Goal: Task Accomplishment & Management: Use online tool/utility

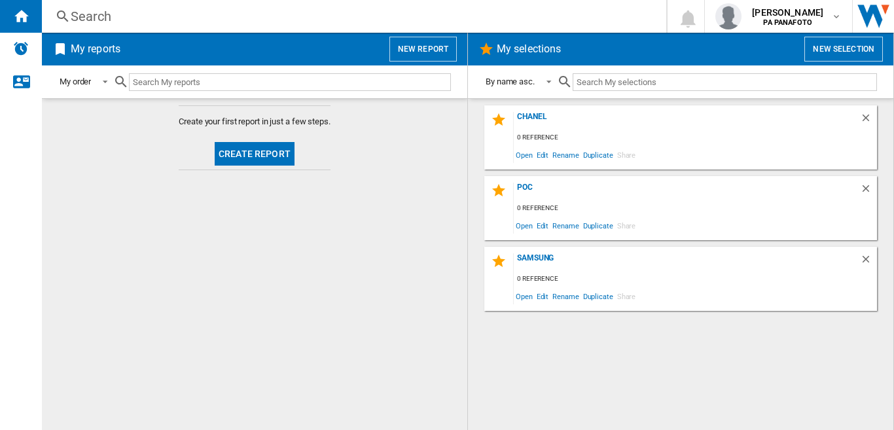
click at [238, 158] on button "Create report" at bounding box center [255, 154] width 80 height 24
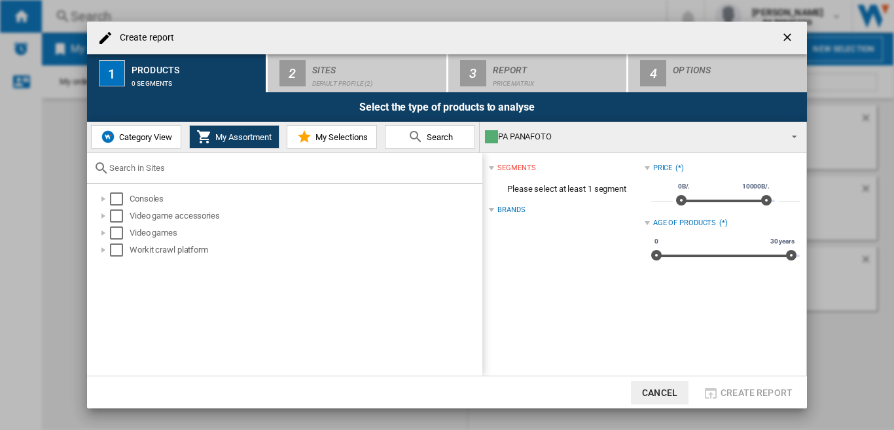
click at [146, 142] on button "Category View" at bounding box center [136, 137] width 90 height 24
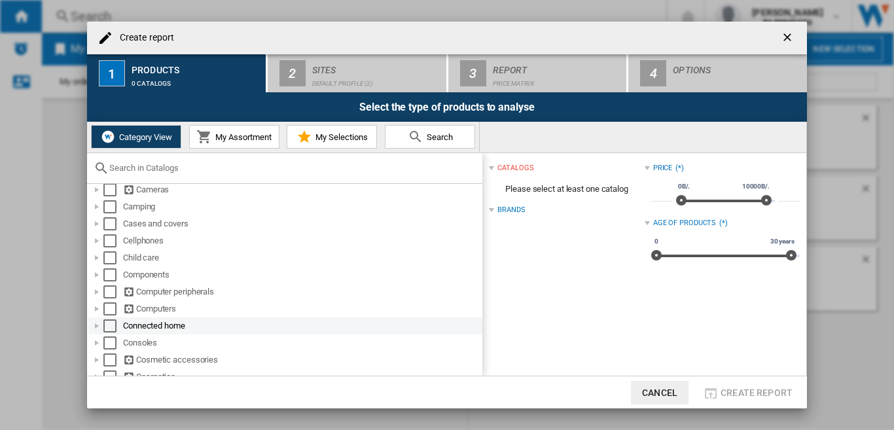
scroll to position [131, 0]
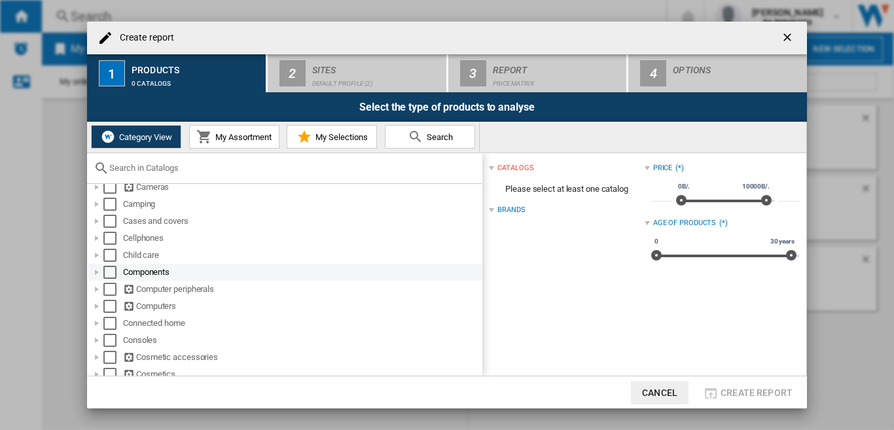
click at [112, 273] on div "Select" at bounding box center [109, 272] width 13 height 13
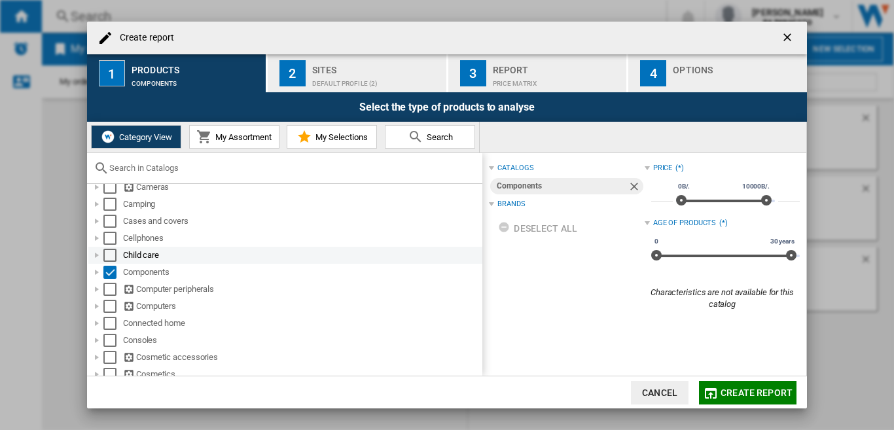
drag, startPoint x: 113, startPoint y: 289, endPoint x: 283, endPoint y: 260, distance: 173.2
click at [113, 289] on div "Select" at bounding box center [109, 289] width 13 height 13
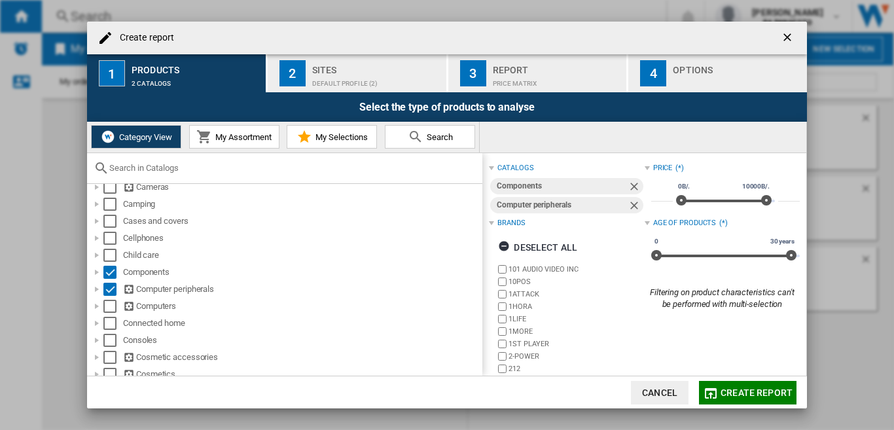
click at [334, 58] on button "2 Sites Default profile (2)" at bounding box center [358, 73] width 180 height 38
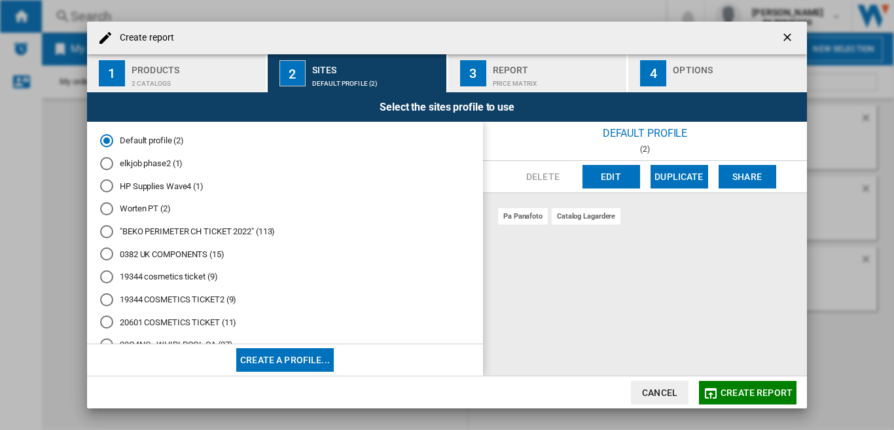
drag, startPoint x: 634, startPoint y: 298, endPoint x: 612, endPoint y: 288, distance: 24.6
click at [624, 292] on div "pa panafoto catalog lagardere" at bounding box center [645, 284] width 324 height 183
click at [618, 260] on div "pa panafoto catalog lagardere" at bounding box center [645, 284] width 324 height 183
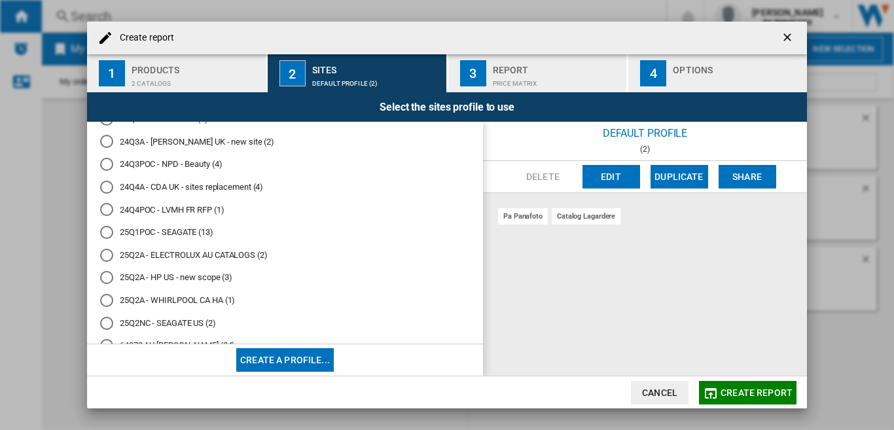
click at [198, 322] on md-radio-button "25Q2NC - SEAGATE US (2)" at bounding box center [285, 323] width 370 height 12
click at [560, 290] on div "pa panafoto us microcenter" at bounding box center [645, 284] width 324 height 183
click at [630, 313] on div "pa panafoto us microcenter" at bounding box center [645, 284] width 324 height 183
click at [609, 180] on button "Edit" at bounding box center [611, 177] width 58 height 24
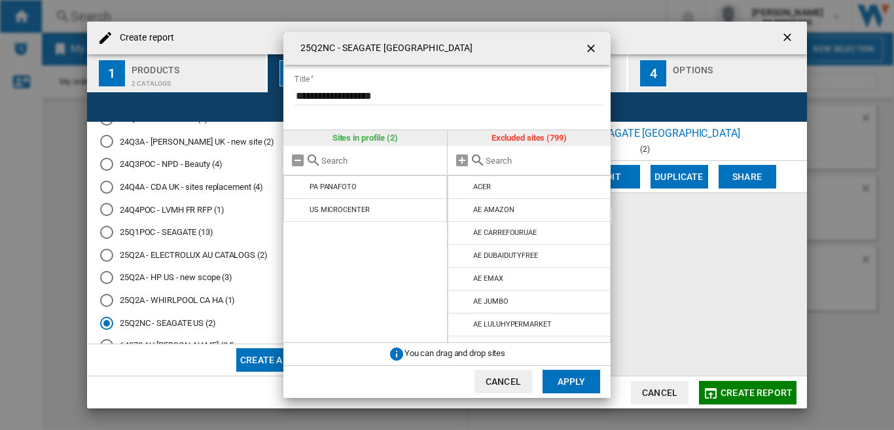
click at [730, 273] on div "**********" at bounding box center [447, 215] width 894 height 430
click at [508, 162] on input "text" at bounding box center [545, 161] width 119 height 10
paste input "G SEAGATE JP"
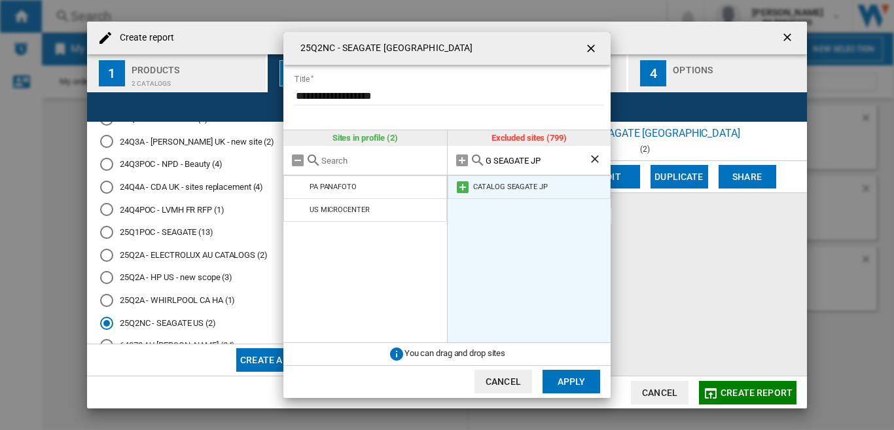
click at [461, 185] on md-icon at bounding box center [463, 187] width 16 height 16
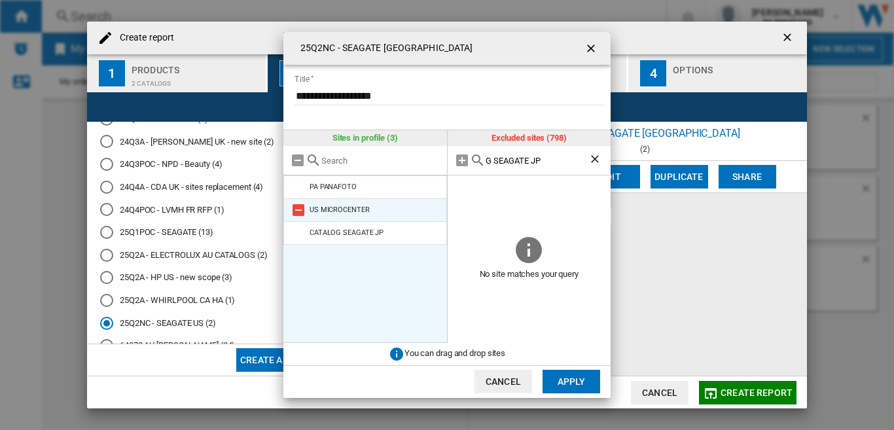
click at [298, 209] on md-icon at bounding box center [299, 210] width 16 height 16
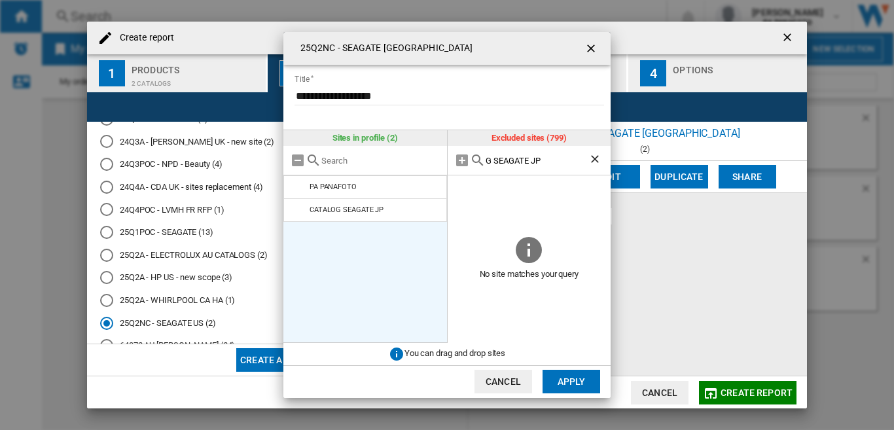
click at [521, 159] on input "G SEAGATE JP" at bounding box center [537, 161] width 103 height 10
paste input "SEAGATE NO"
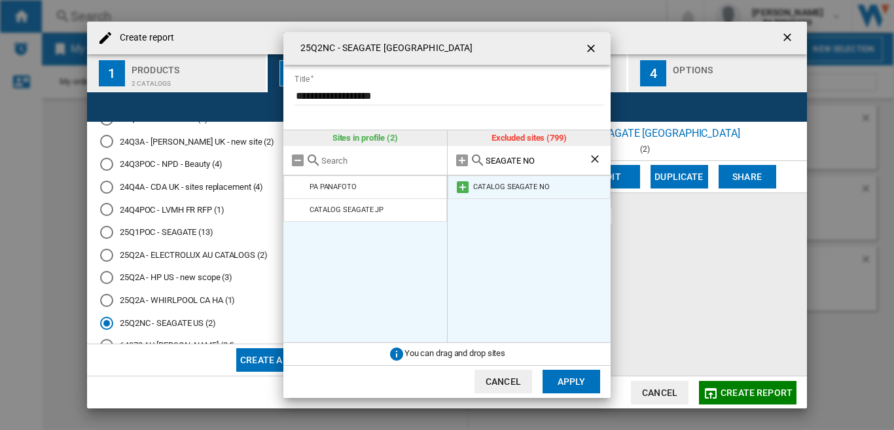
click at [460, 187] on md-icon at bounding box center [463, 187] width 16 height 16
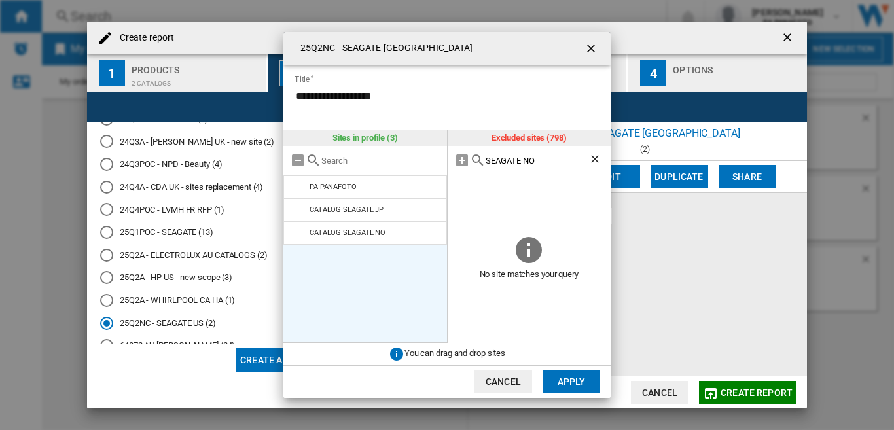
click at [545, 164] on input "SEAGATE NO" at bounding box center [537, 161] width 103 height 10
paste input "IT CATALOG"
click at [551, 162] on input "SEAGATE IT CATALOG" at bounding box center [537, 161] width 103 height 10
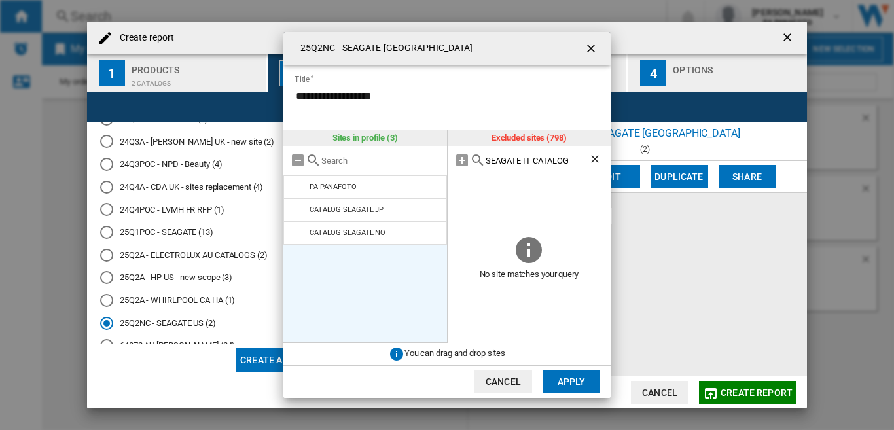
click at [551, 162] on input "SEAGATE IT CATALOG" at bounding box center [537, 161] width 103 height 10
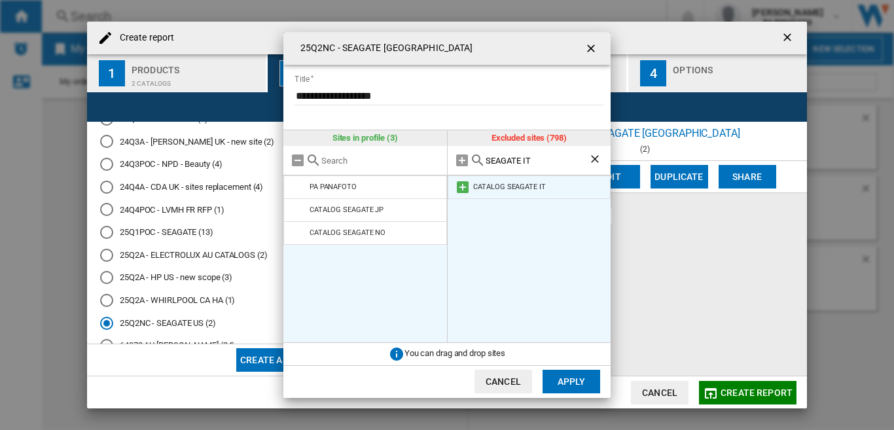
drag, startPoint x: 522, startPoint y: 175, endPoint x: 525, endPoint y: 181, distance: 7.0
click at [522, 177] on div "Excluded sites (798) SEAGATE IT CATALOG SEAGATE IT" at bounding box center [530, 236] width 164 height 212
drag, startPoint x: 525, startPoint y: 181, endPoint x: 500, endPoint y: 194, distance: 27.8
click at [525, 183] on li "CATALOG SEAGATE IT" at bounding box center [530, 187] width 164 height 24
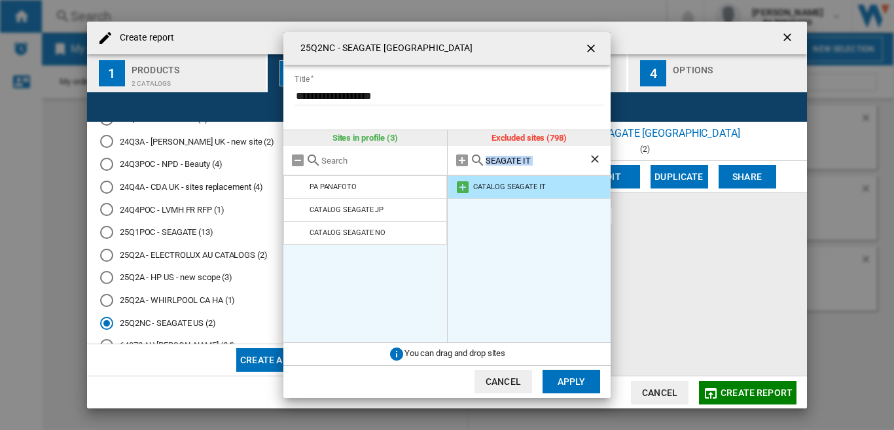
click at [463, 187] on md-icon at bounding box center [463, 187] width 16 height 16
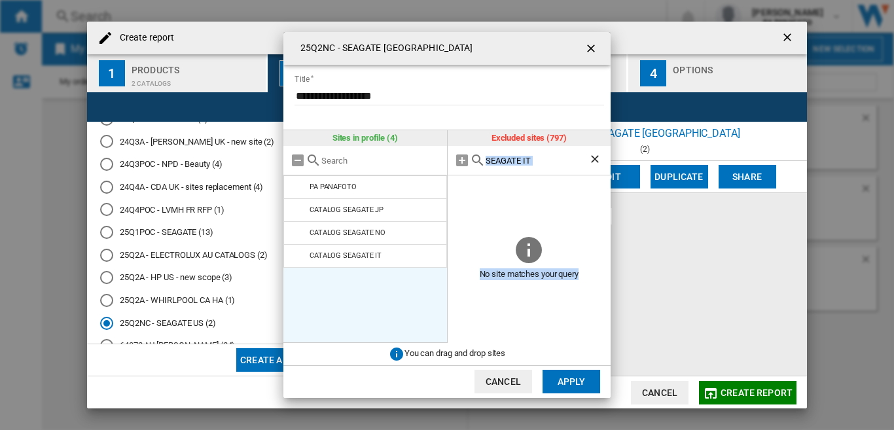
click at [524, 166] on div "SEAGATE IT" at bounding box center [530, 160] width 164 height 29
click at [530, 162] on input "SEAGATE IT" at bounding box center [537, 161] width 103 height 10
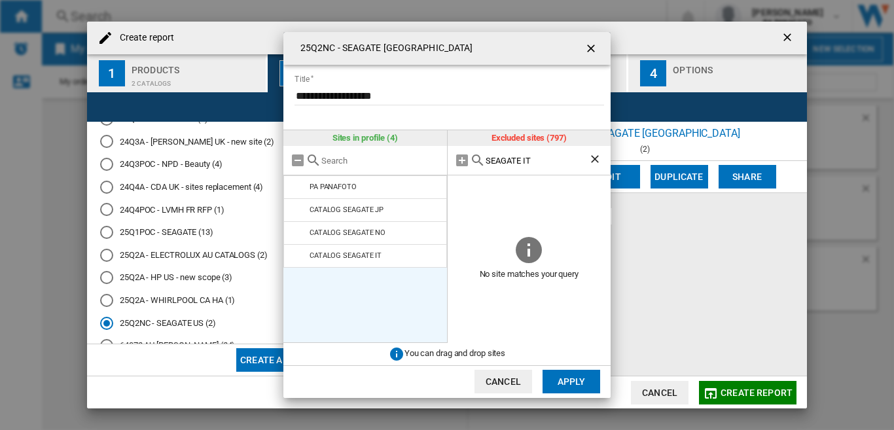
paste input "G SEAGATE SE"
click at [530, 162] on input "SEAGATE IT" at bounding box center [537, 161] width 103 height 10
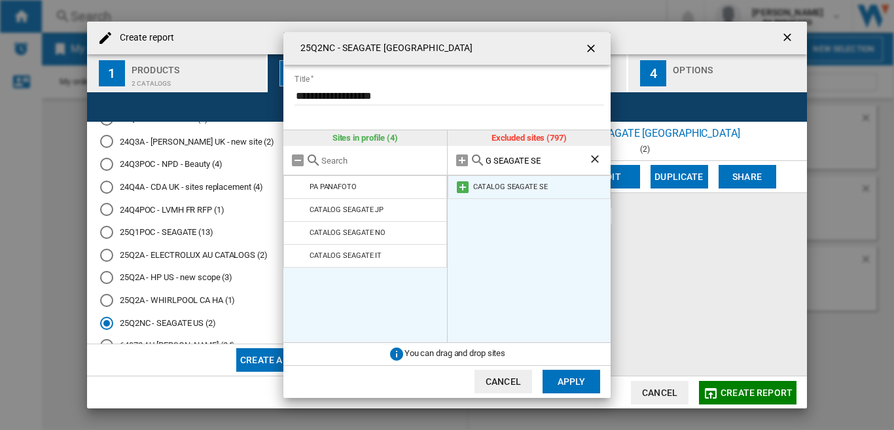
click at [493, 187] on div "CATALOG SEAGATE SE" at bounding box center [510, 187] width 74 height 9
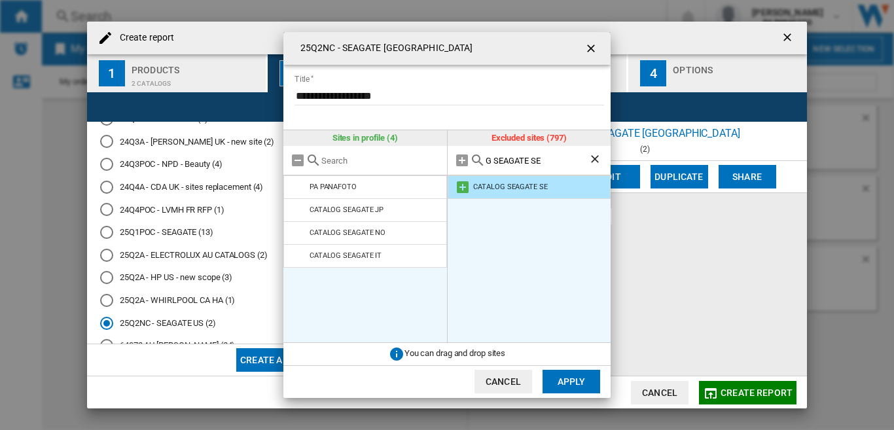
click at [457, 188] on md-icon at bounding box center [463, 187] width 16 height 16
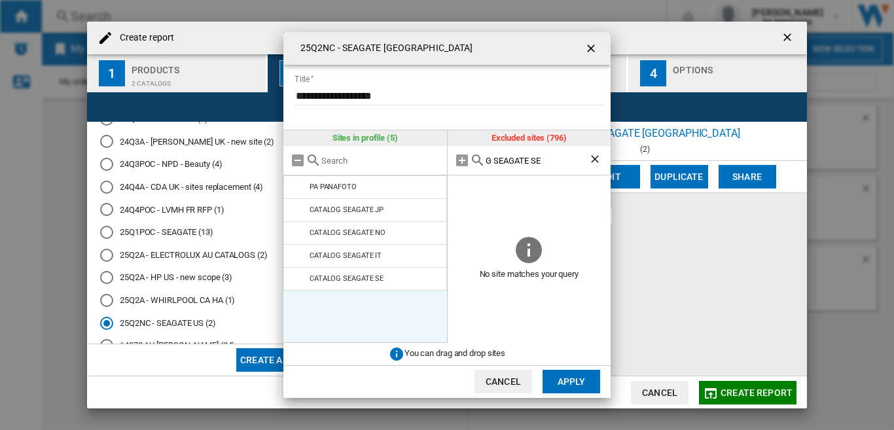
click at [523, 166] on div "G SEAGATE SE" at bounding box center [530, 160] width 164 height 29
click at [523, 165] on input "G SEAGATE SE" at bounding box center [537, 161] width 103 height 10
click at [529, 158] on input "G SEAGATE SE" at bounding box center [537, 161] width 103 height 10
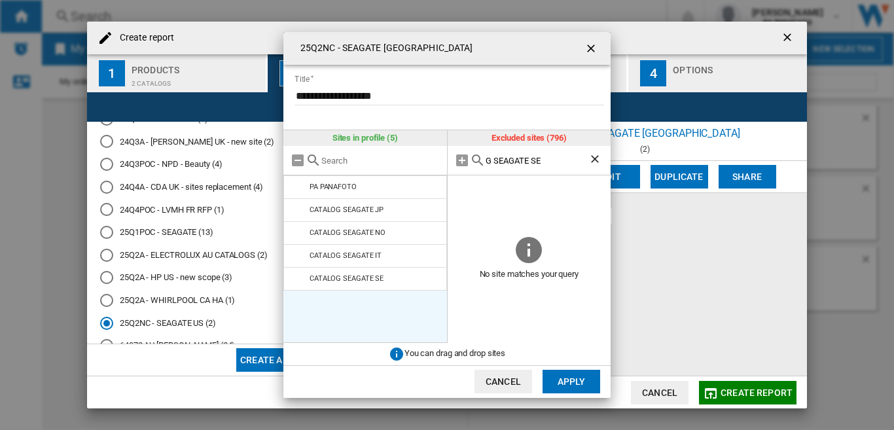
click at [529, 158] on input "G SEAGATE SE" at bounding box center [537, 161] width 103 height 10
paste input "ATE DK"
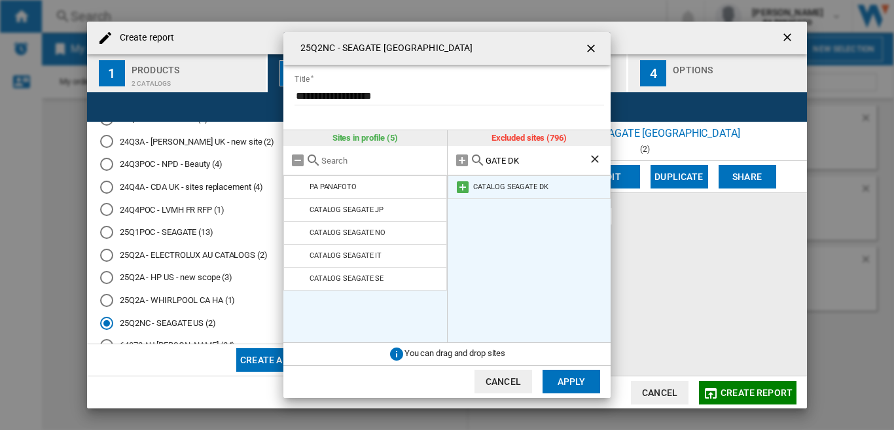
type input "GATE DK"
click at [461, 183] on md-icon at bounding box center [463, 187] width 16 height 16
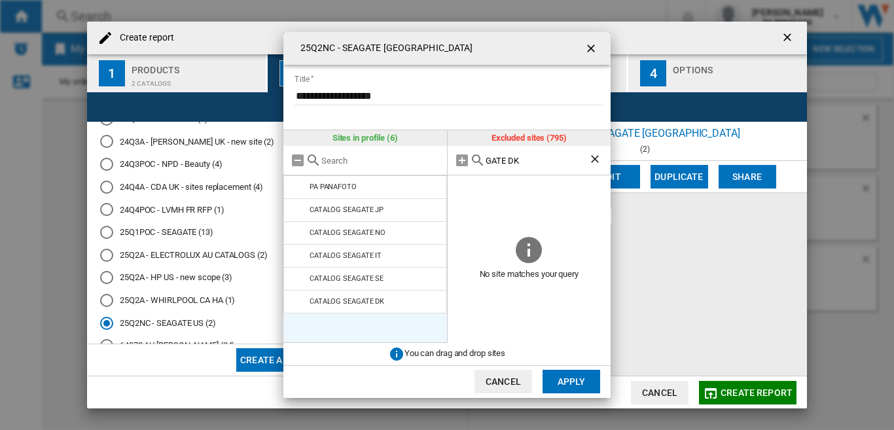
click at [565, 380] on button "Apply" at bounding box center [572, 382] width 58 height 24
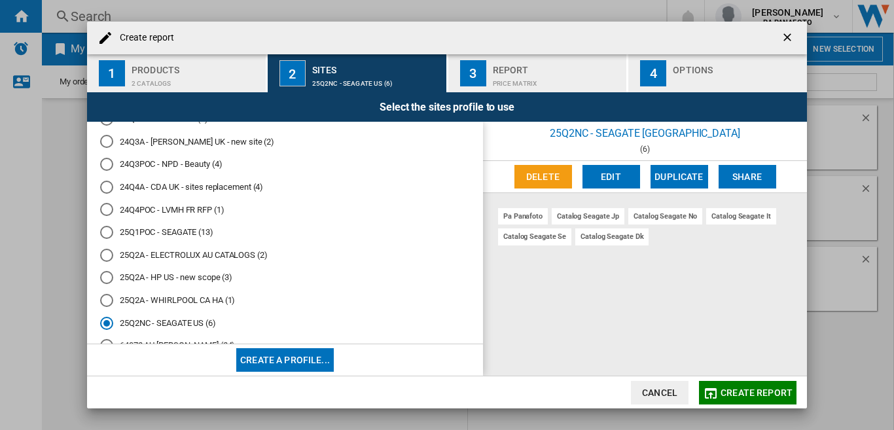
drag, startPoint x: 766, startPoint y: 391, endPoint x: 695, endPoint y: 387, distance: 71.5
click at [766, 390] on span "Create report" at bounding box center [757, 392] width 72 height 10
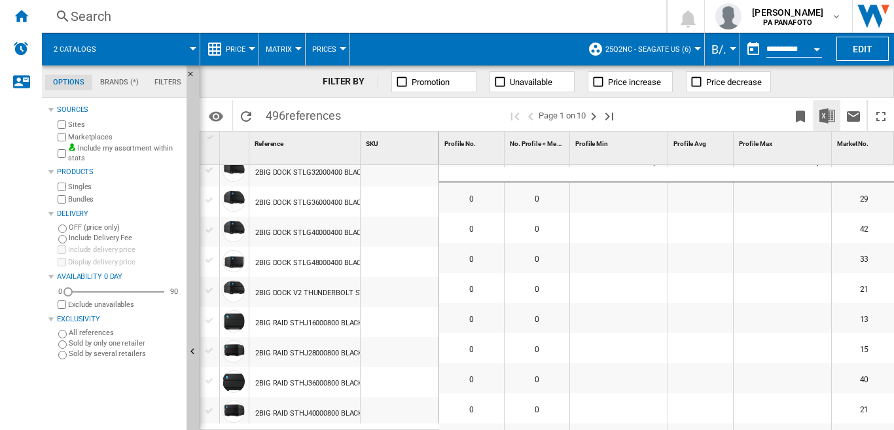
scroll to position [196, 0]
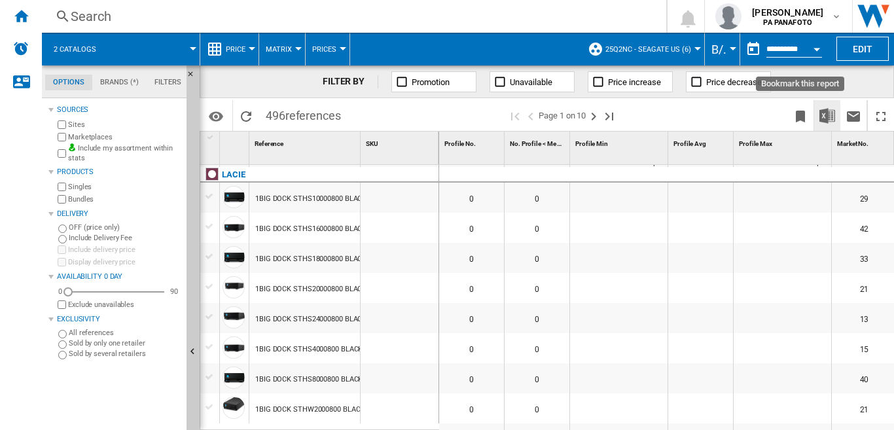
click at [819, 116] on img "Download in Excel" at bounding box center [827, 116] width 16 height 16
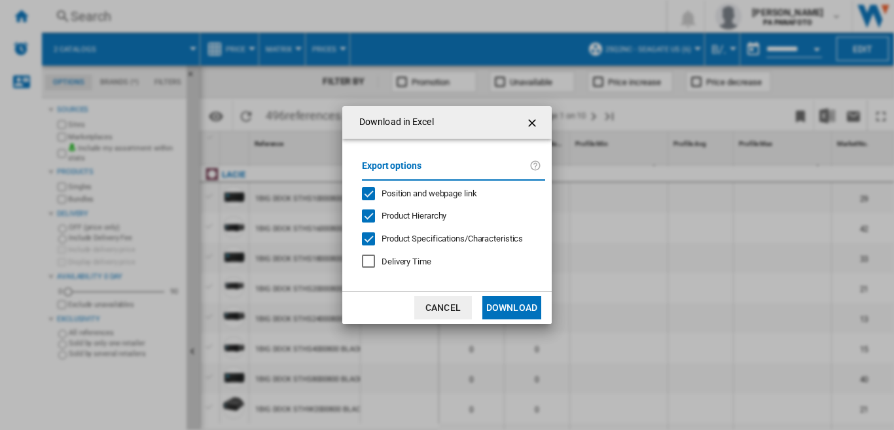
click at [509, 309] on button "Download" at bounding box center [511, 308] width 59 height 24
